Goal: Transaction & Acquisition: Book appointment/travel/reservation

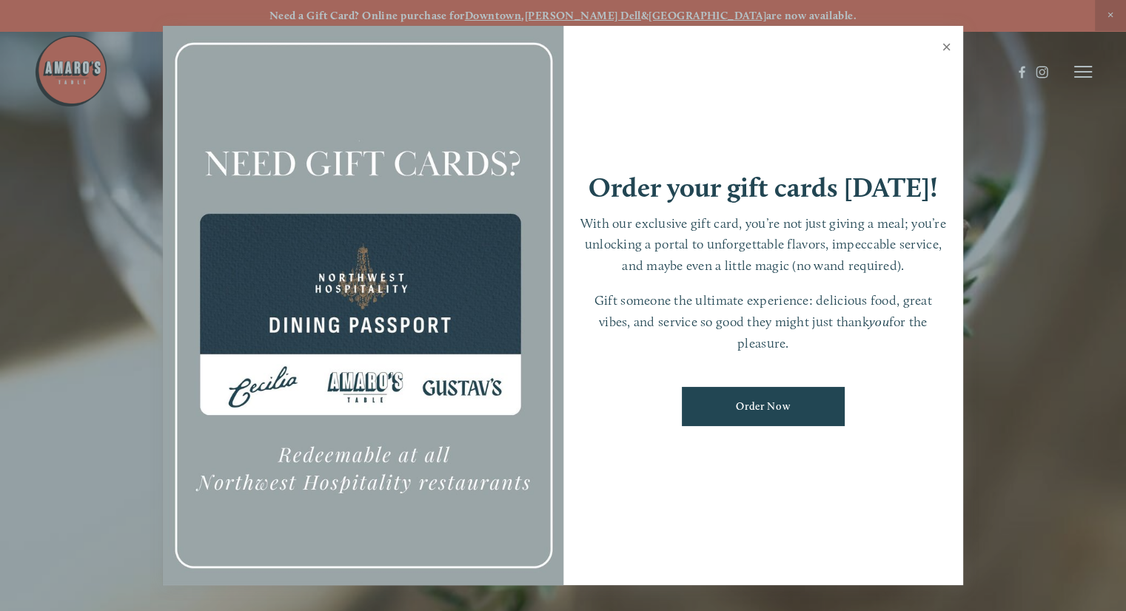
click at [945, 47] on link "Close" at bounding box center [946, 48] width 29 height 41
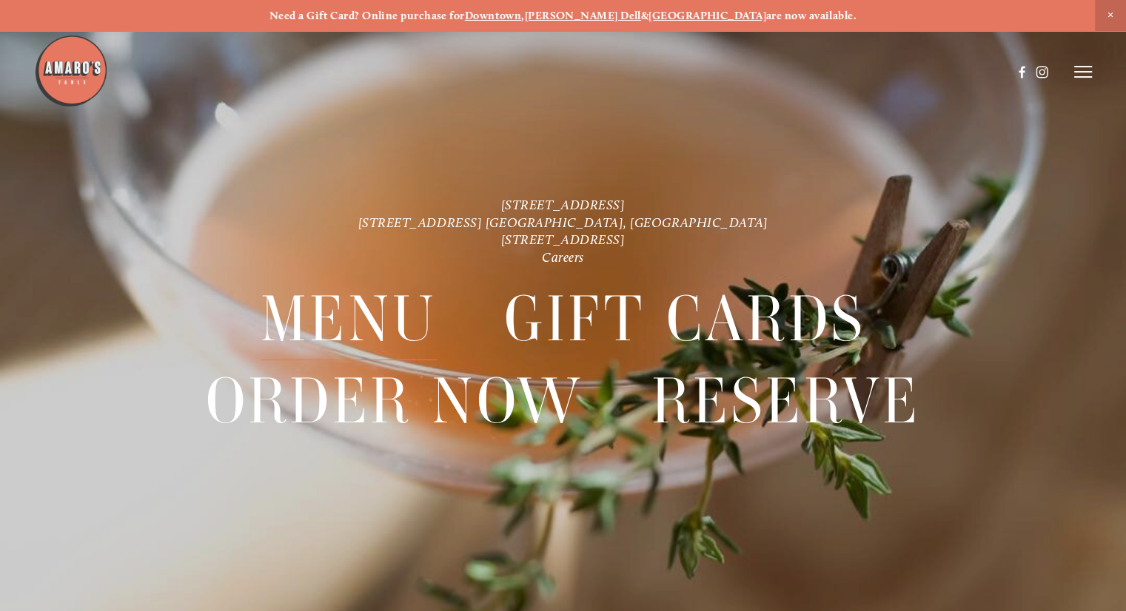
click at [359, 289] on span "Menu" at bounding box center [349, 319] width 176 height 82
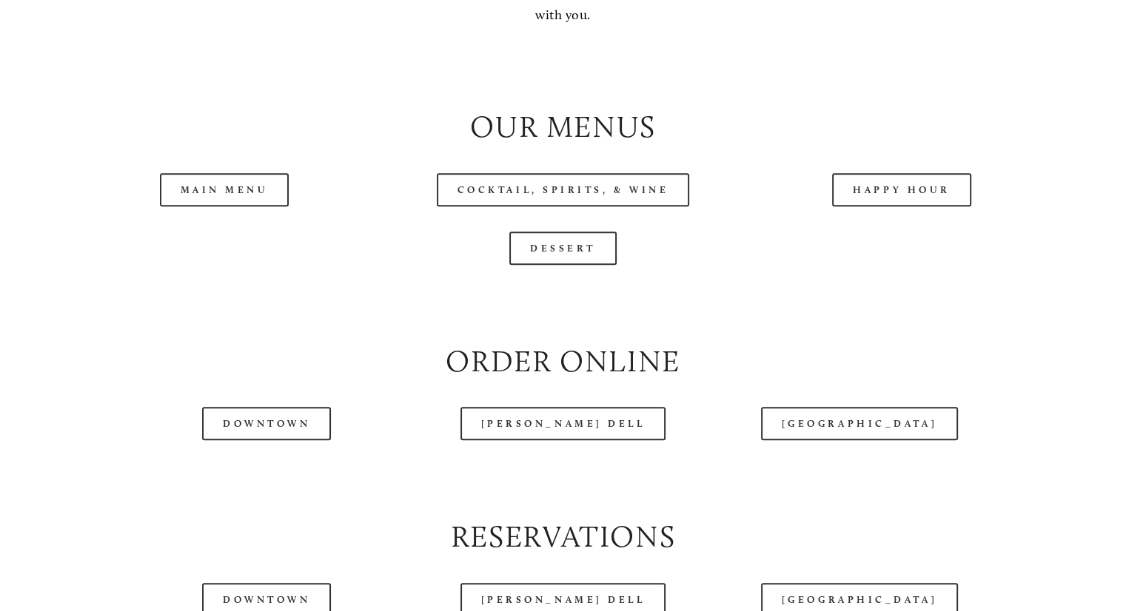
scroll to position [1458, 0]
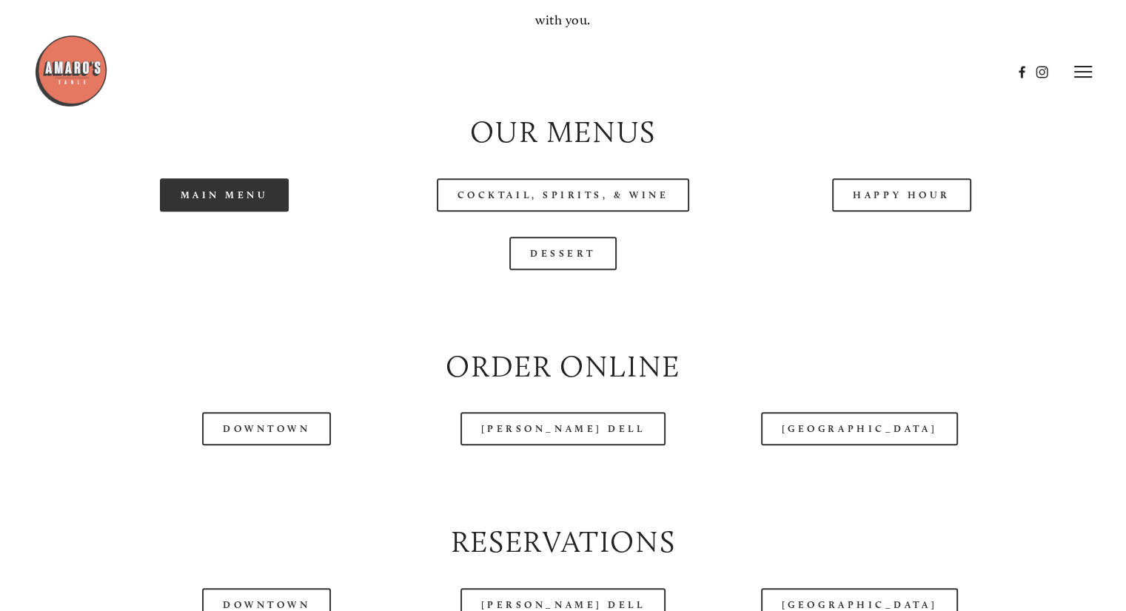
click at [255, 212] on link "Main Menu" at bounding box center [225, 194] width 130 height 33
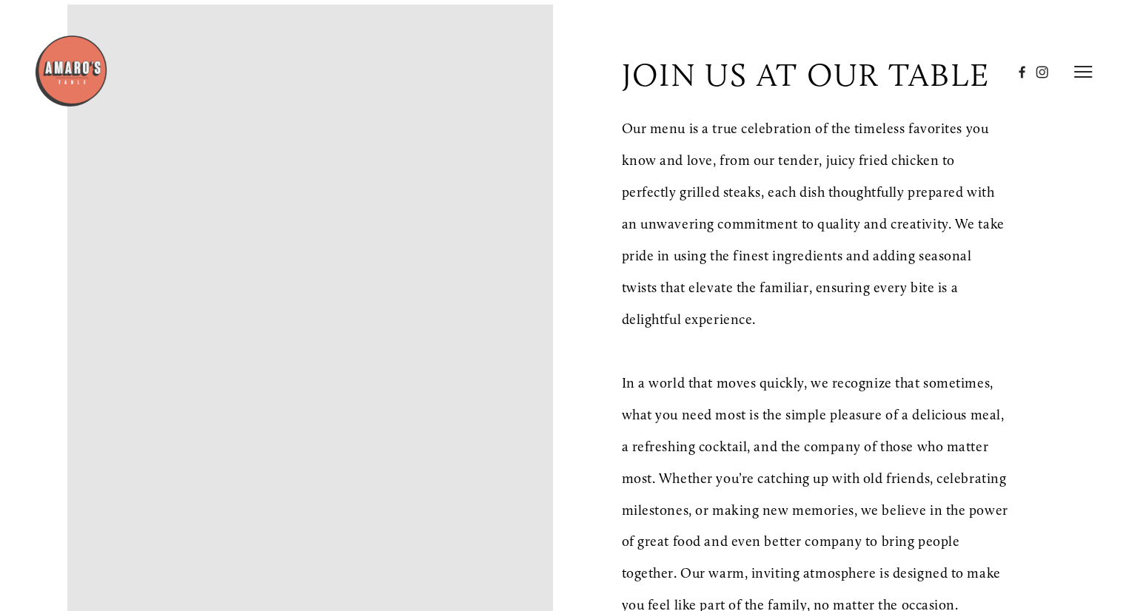
scroll to position [0, 0]
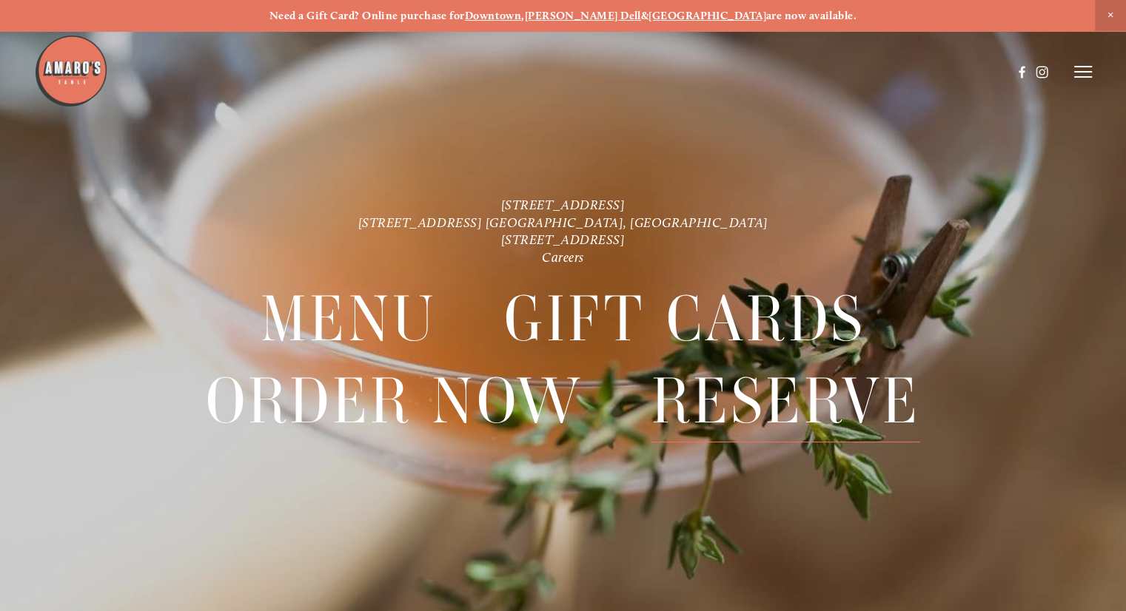
click at [809, 404] on span "Reserve" at bounding box center [785, 402] width 269 height 82
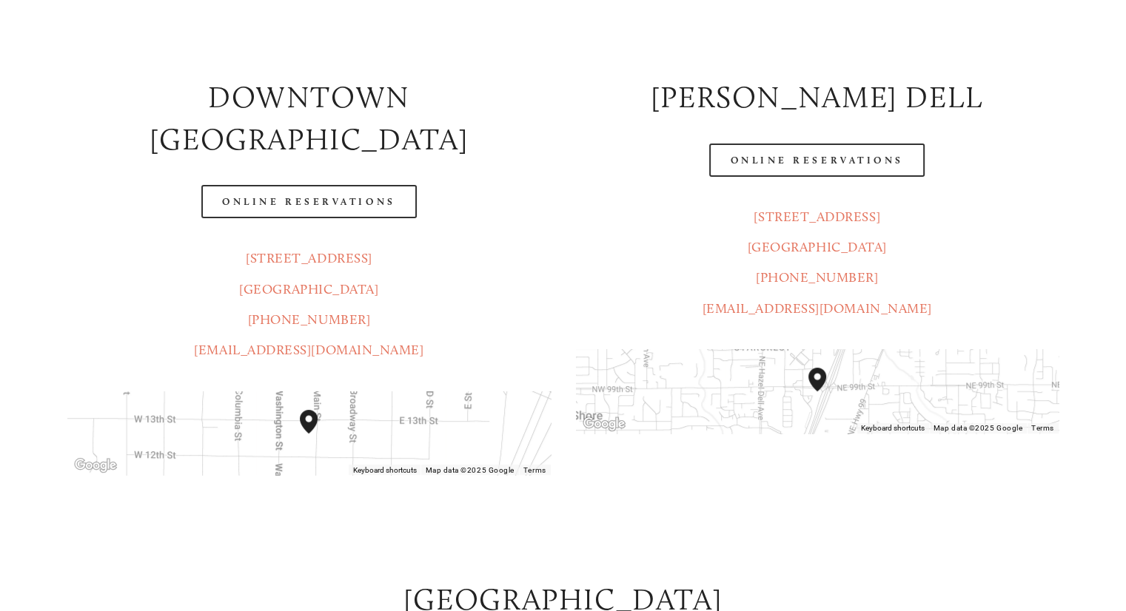
scroll to position [270, 0]
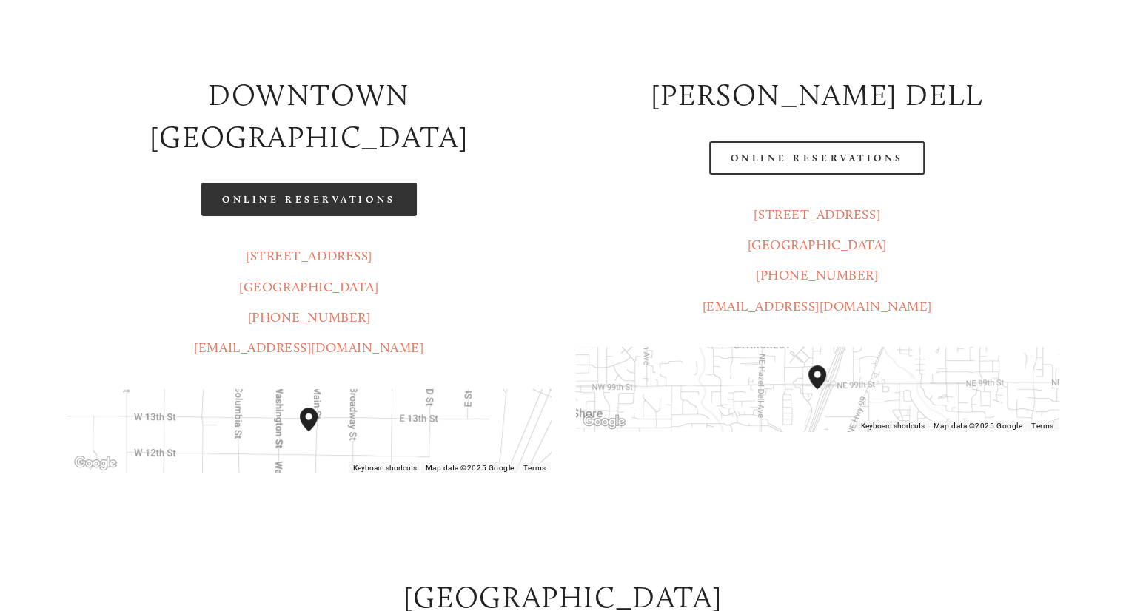
click at [309, 183] on link "Online Reservations" at bounding box center [308, 199] width 215 height 33
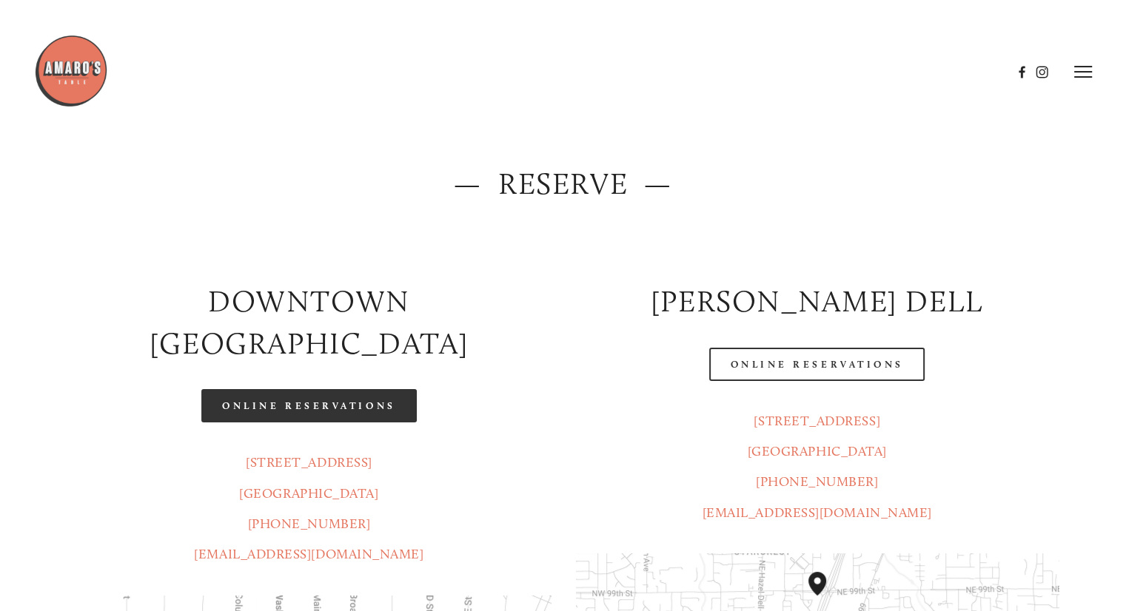
scroll to position [0, 0]
